Goal: Task Accomplishment & Management: Complete application form

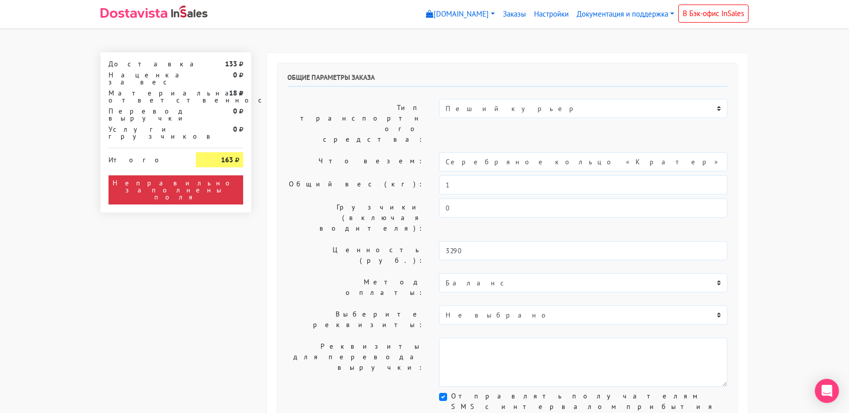
select select "11:00"
select select "21:00"
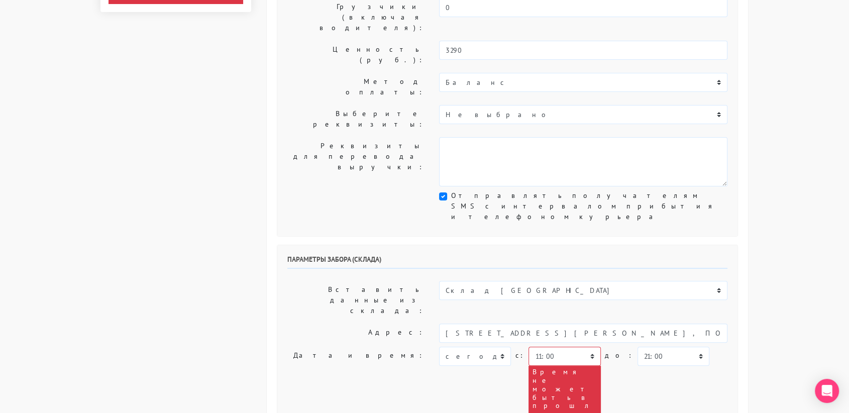
scroll to position [208, 0]
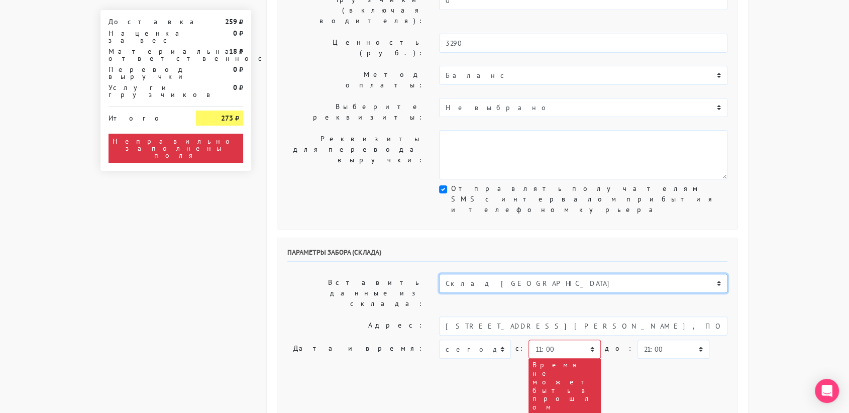
click at [478, 274] on select "Склад [GEOGRAPHIC_DATA] Склад [GEOGRAPHIC_DATA] [GEOGRAPHIC_DATA][PERSON_NAME] …" at bounding box center [583, 283] width 288 height 19
select select "1019"
click at [439, 274] on select "Склад [GEOGRAPHIC_DATA] Склад [GEOGRAPHIC_DATA] [GEOGRAPHIC_DATA][PERSON_NAME] …" at bounding box center [583, 283] width 288 height 19
type input "[STREET_ADDRESS][PERSON_NAME]"
type input "89251806702"
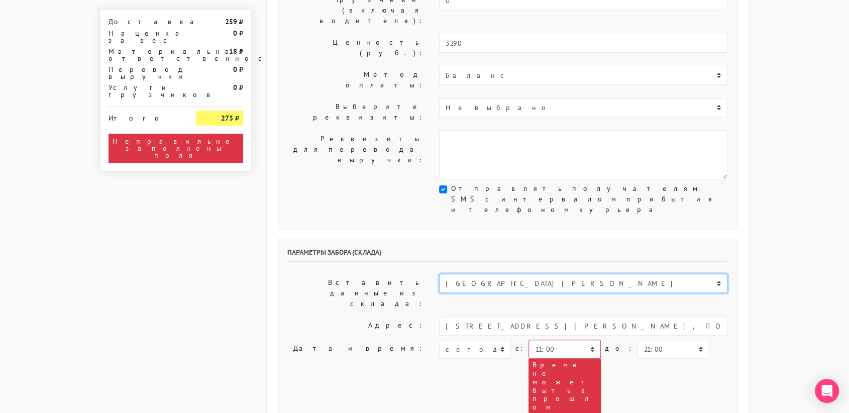
type textarea "Магазин серебряных украшений SBLESKOM (вход со стороны [GEOGRAPHIC_DATA])"
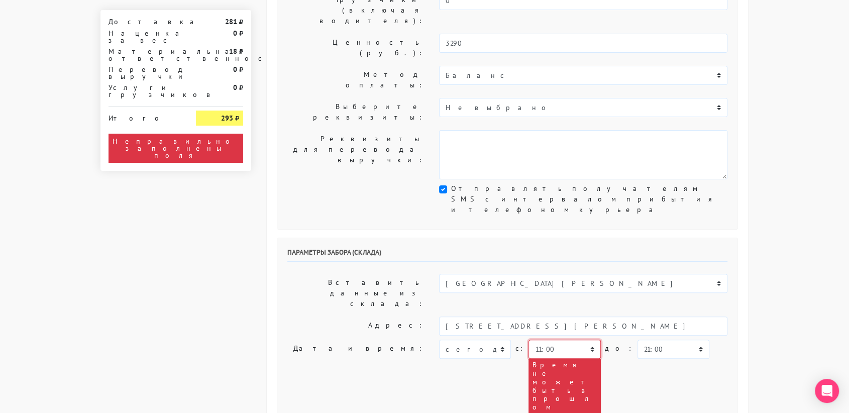
click at [567, 340] on select "00:00 00:30 01:00 01:30 02:00 02:30 03:00 03:30 04:00 04:30 05:00 05:30 06:00 0…" at bounding box center [565, 349] width 72 height 19
click at [730, 274] on div "Склад [GEOGRAPHIC_DATA] Склад [GEOGRAPHIC_DATA] [GEOGRAPHIC_DATA][PERSON_NAME] …" at bounding box center [584, 293] width 304 height 39
